Goal: Navigation & Orientation: Find specific page/section

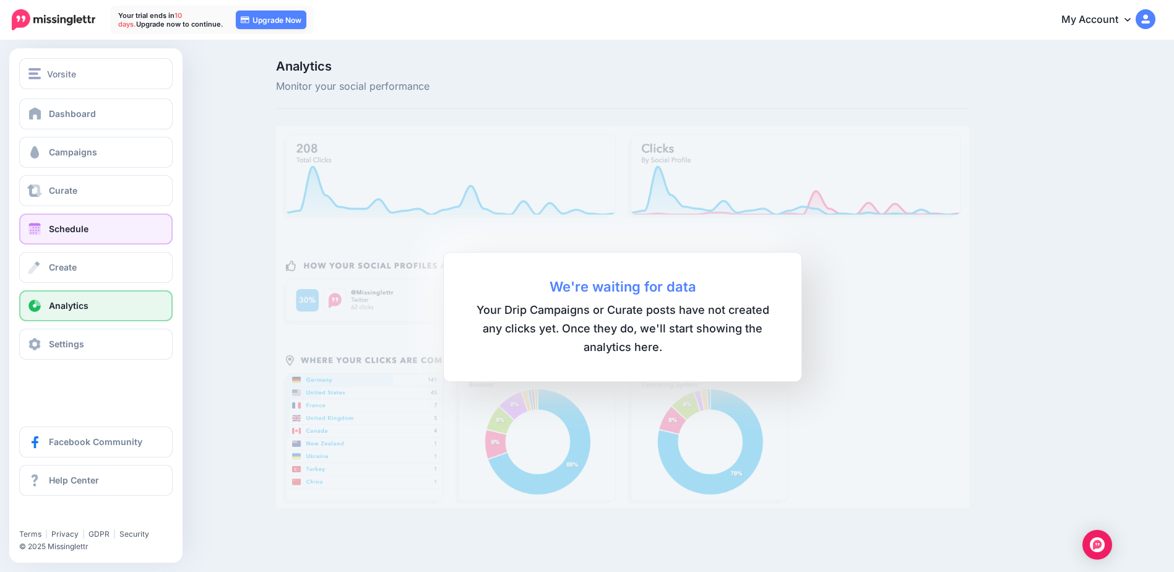
click at [64, 234] on link "Schedule" at bounding box center [96, 229] width 154 height 31
